Goal: Go to known website: Access a specific website the user already knows

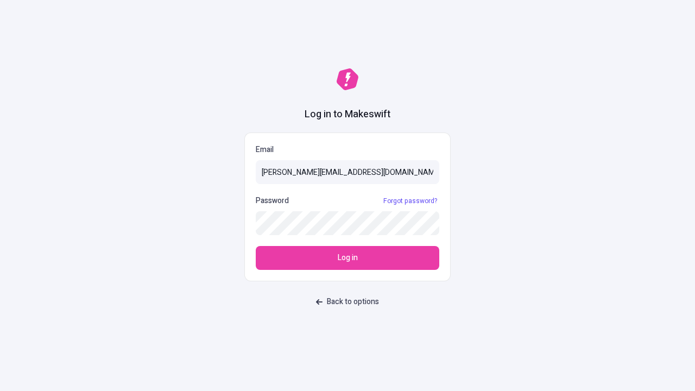
type input "sasha+test-ui@makeswift.com"
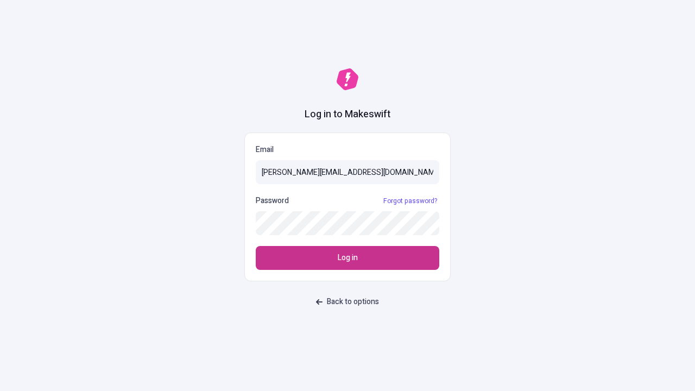
click at [348, 258] on span "Log in" at bounding box center [348, 258] width 20 height 12
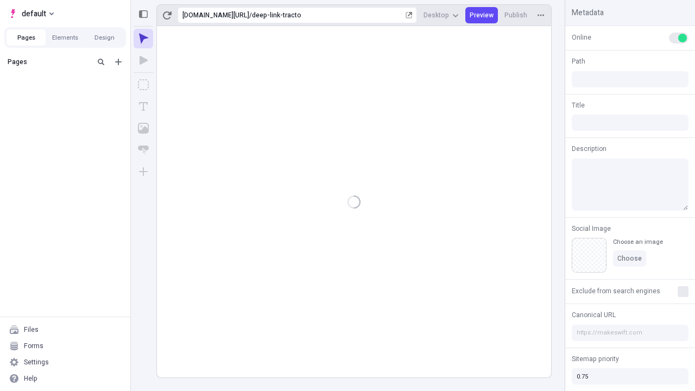
type input "/deep-link-tracto"
